Goal: Task Accomplishment & Management: Manage account settings

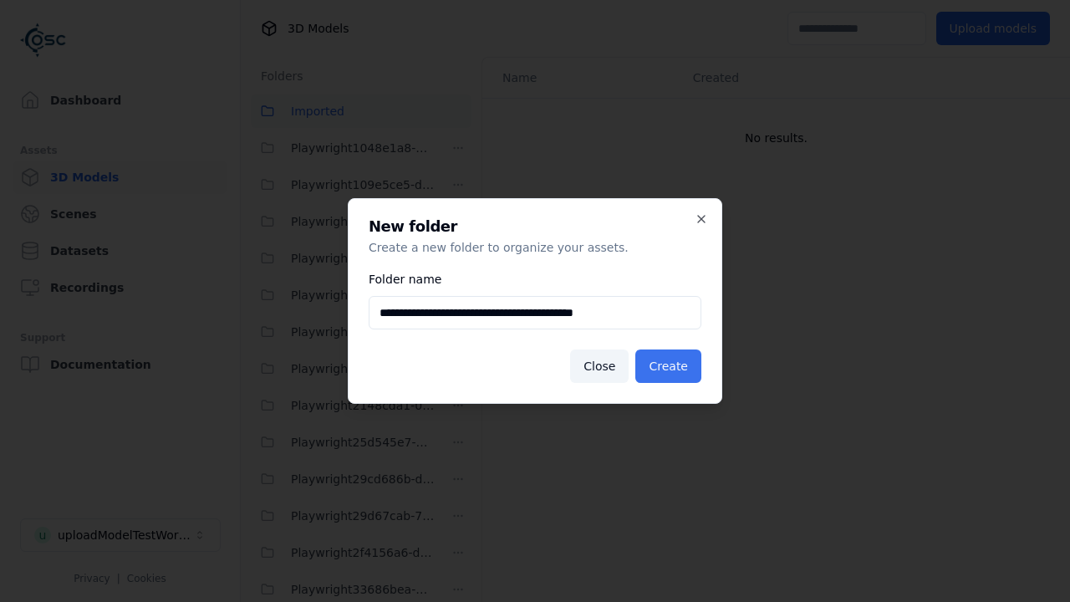
type input "**********"
click at [671, 366] on button "Create" at bounding box center [668, 365] width 66 height 33
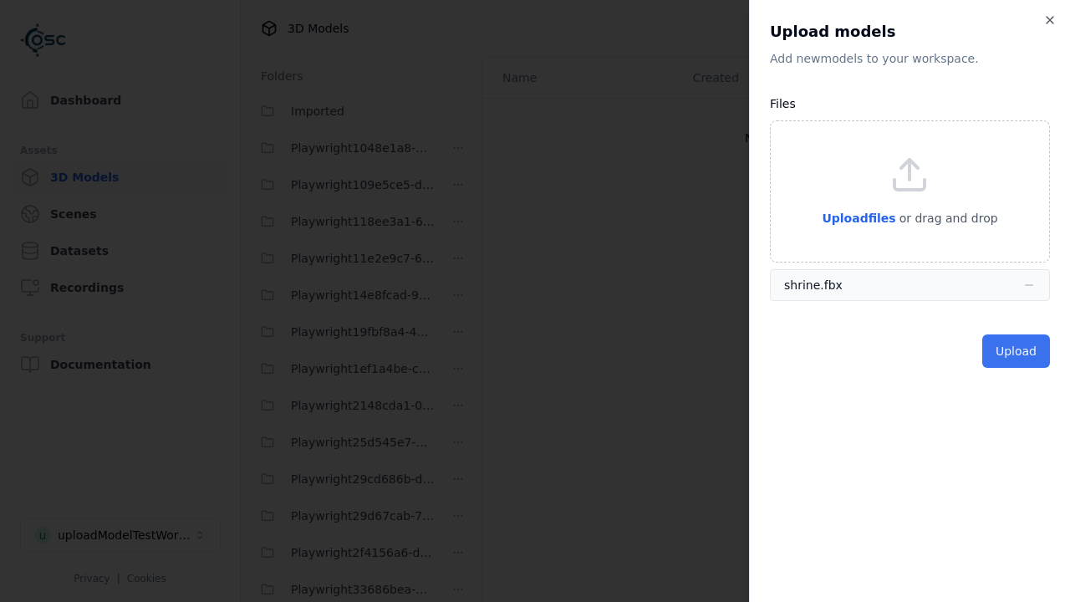
click at [1017, 350] on button "Upload" at bounding box center [1016, 350] width 68 height 33
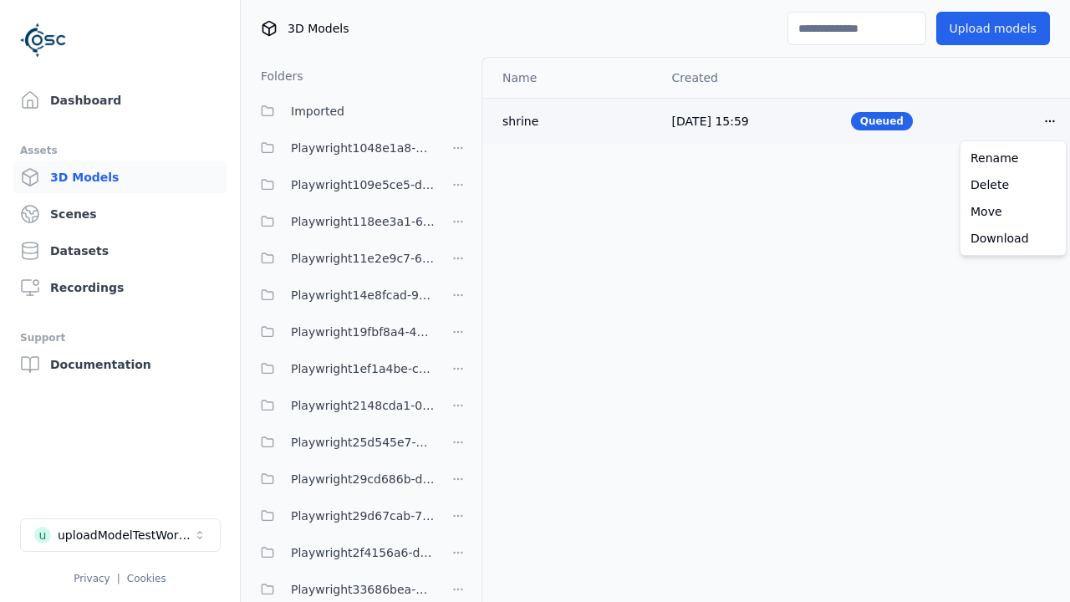
click at [1050, 120] on html "Support Dashboard Assets 3D Models Scenes Datasets Recordings Support Documenta…" at bounding box center [535, 301] width 1070 height 602
click at [1013, 184] on div "Delete" at bounding box center [1013, 184] width 99 height 27
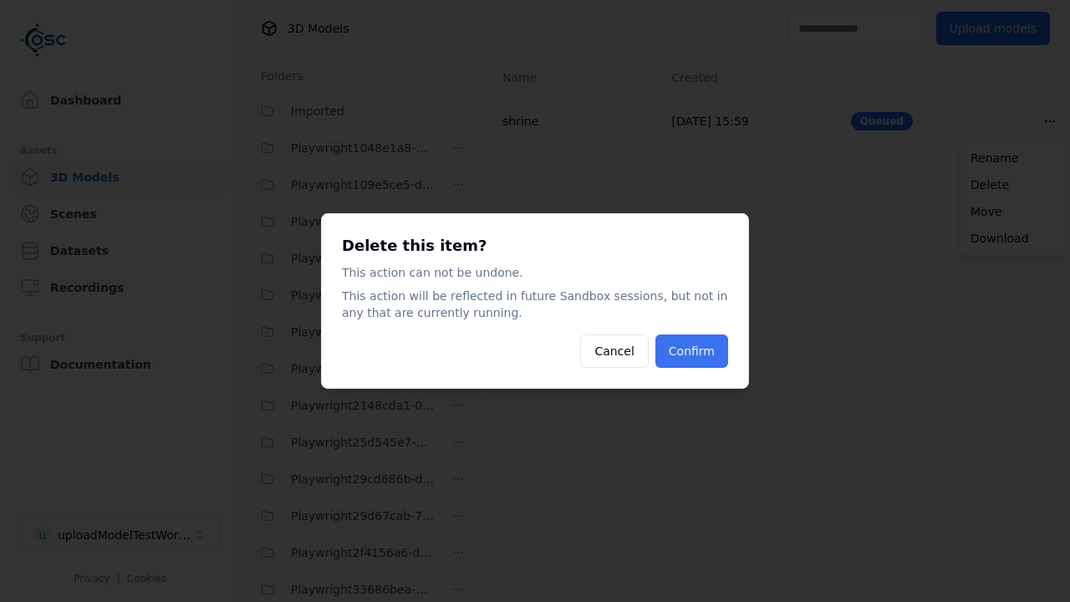
click at [694, 351] on button "Confirm" at bounding box center [691, 350] width 73 height 33
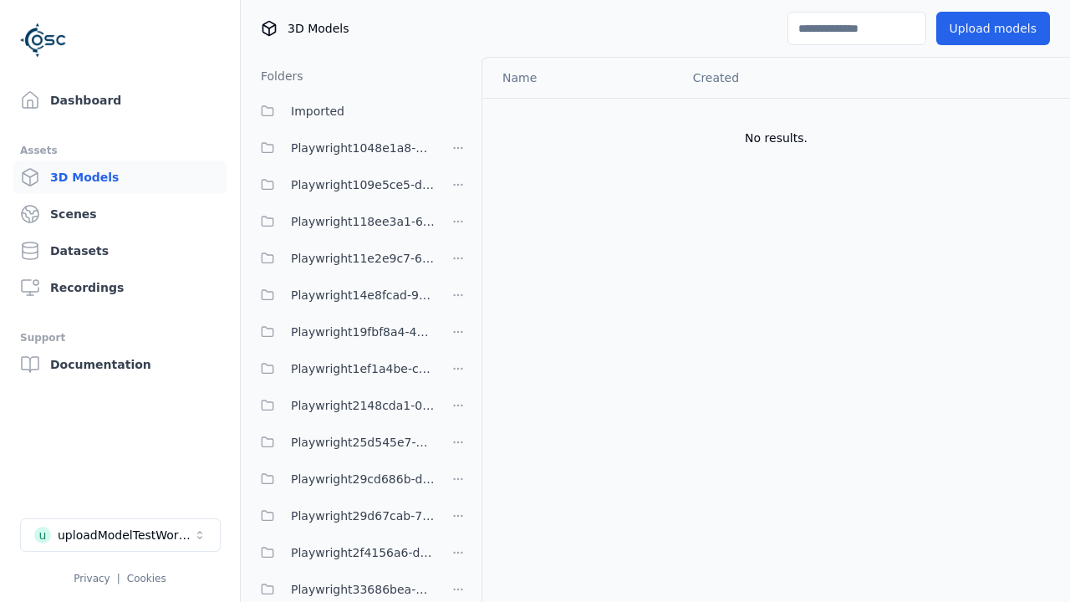
click at [458, 300] on html "Support Dashboard Assets 3D Models Scenes Datasets Recordings Support Documenta…" at bounding box center [535, 301] width 1070 height 602
